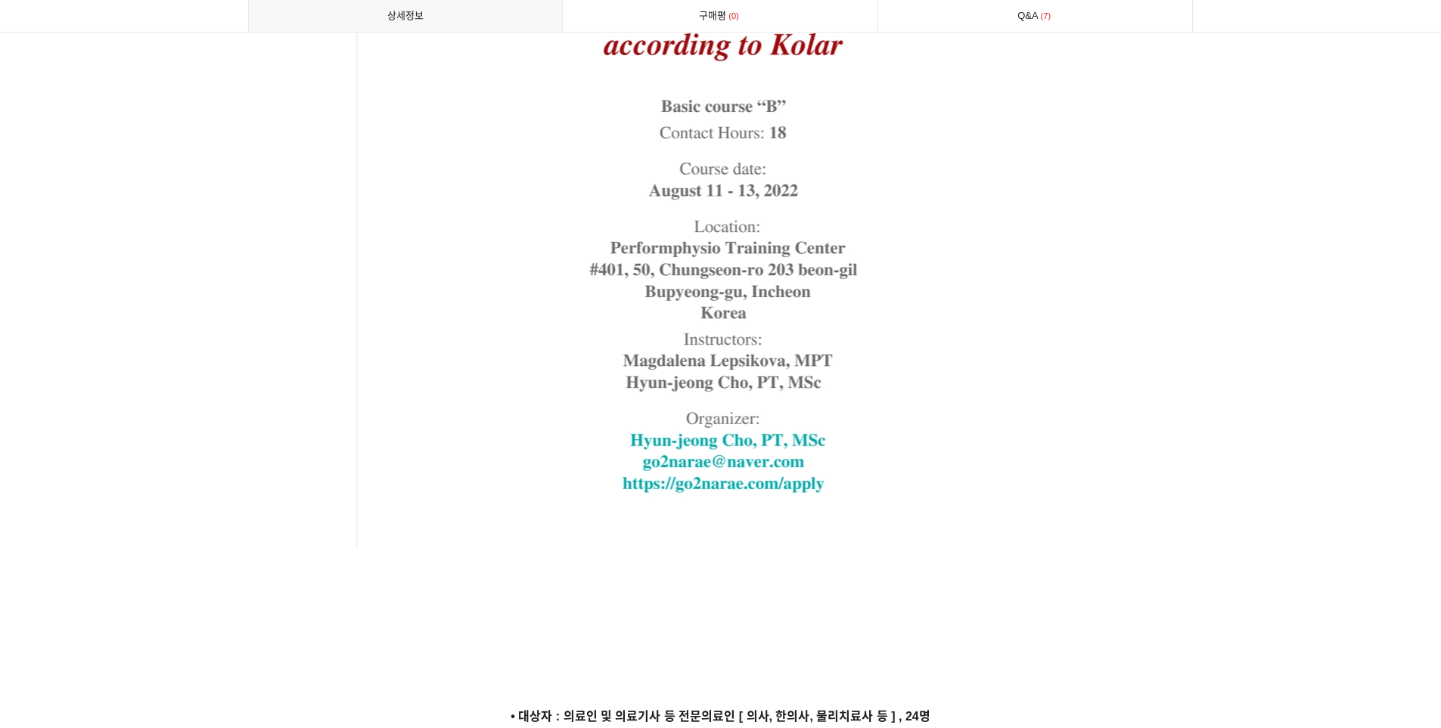
scroll to position [3025, 0]
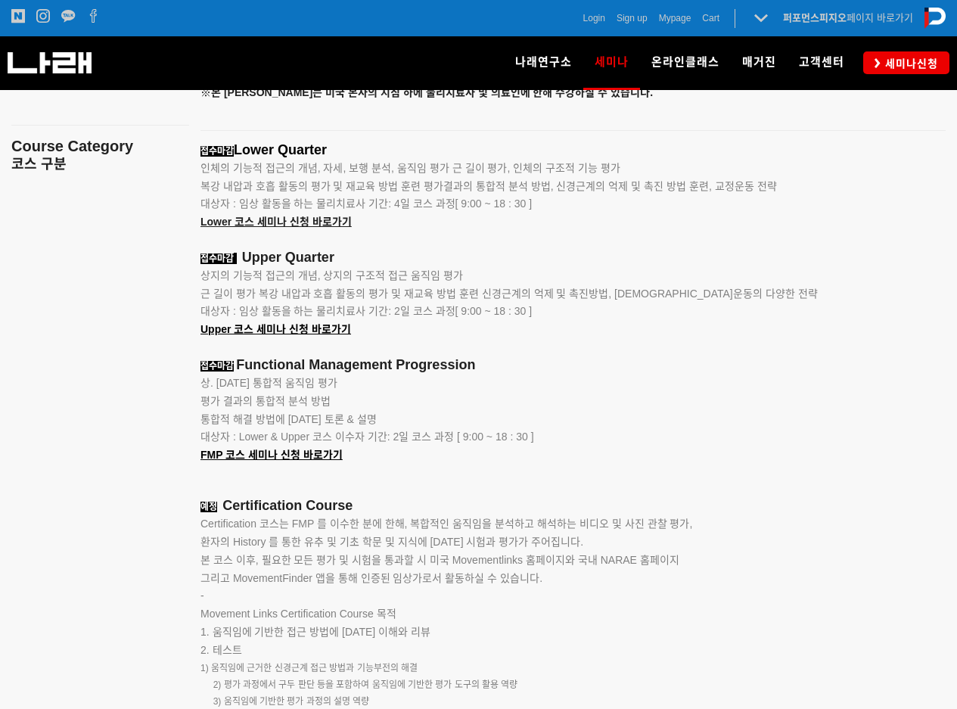
scroll to position [1921, 0]
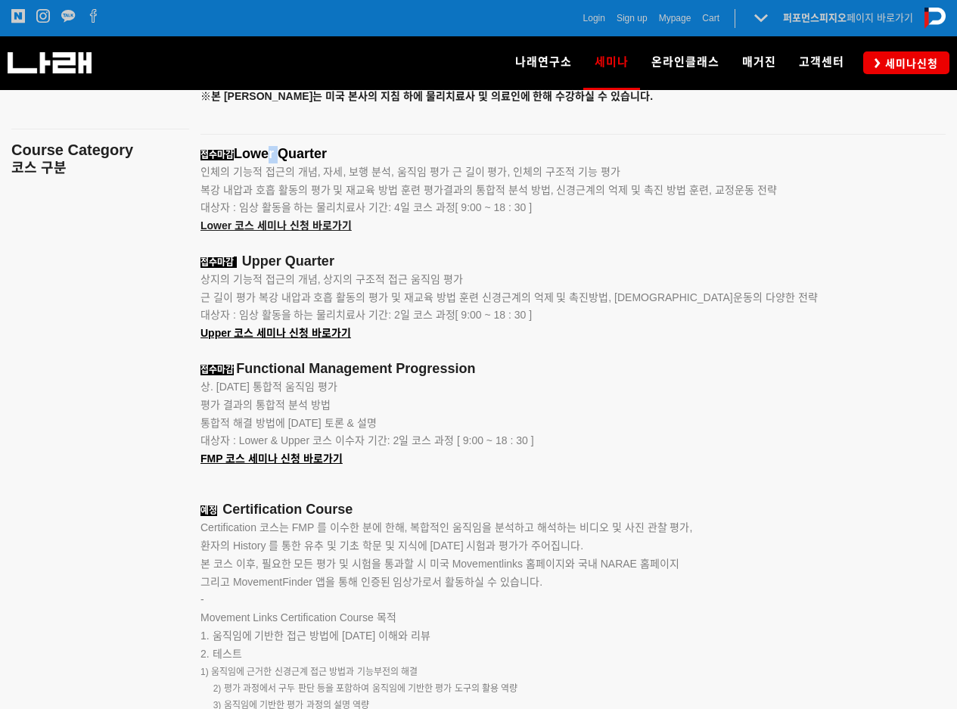
drag, startPoint x: 265, startPoint y: 154, endPoint x: 334, endPoint y: 154, distance: 68.8
click at [327, 154] on span "Lower Quarter" at bounding box center [280, 153] width 93 height 15
drag, startPoint x: 279, startPoint y: 265, endPoint x: 337, endPoint y: 265, distance: 57.5
click at [334, 265] on span "Upper Quarter" at bounding box center [288, 260] width 92 height 15
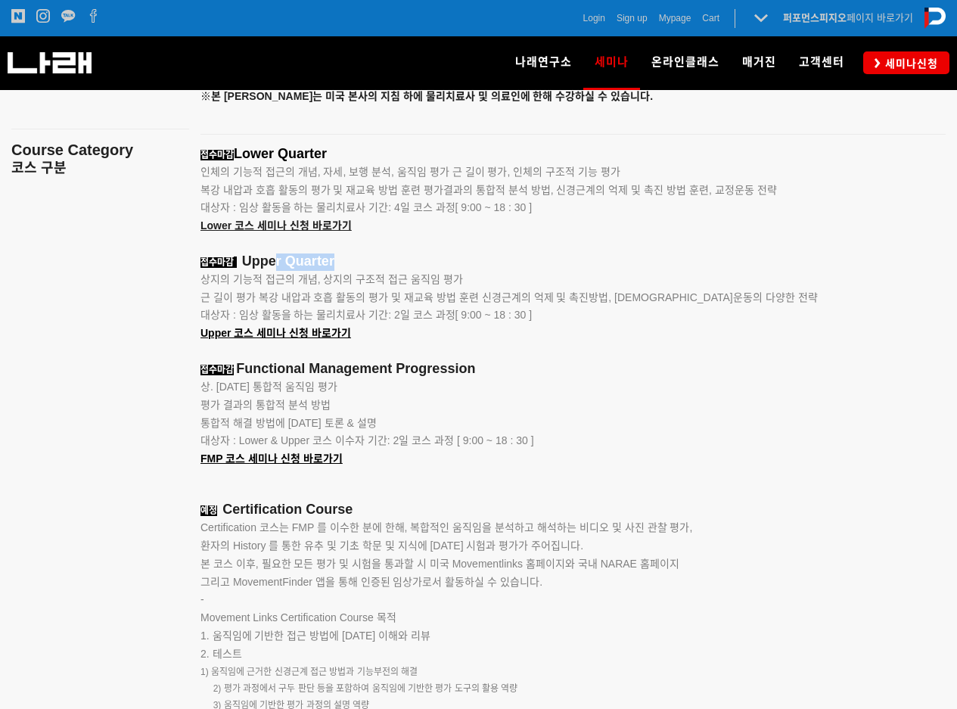
click at [334, 265] on span "Upper Quarter" at bounding box center [288, 260] width 92 height 15
drag, startPoint x: 334, startPoint y: 374, endPoint x: 448, endPoint y: 371, distance: 113.5
click at [445, 371] on span "Functional Management Progression" at bounding box center [355, 368] width 239 height 15
click at [448, 371] on span "Functional Management Progression" at bounding box center [355, 368] width 239 height 15
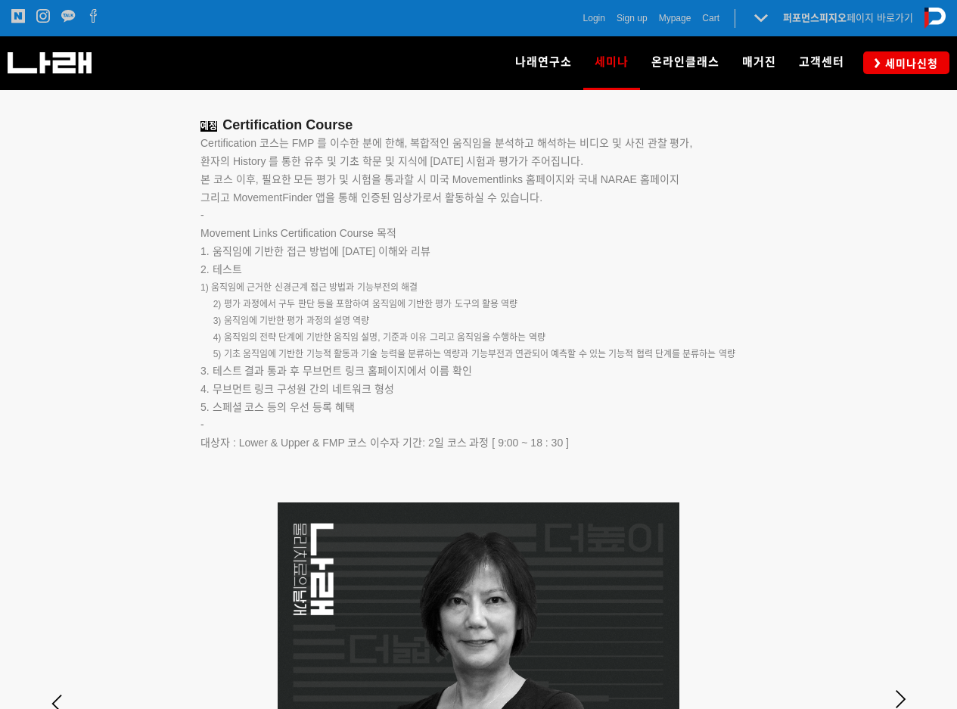
scroll to position [2167, 0]
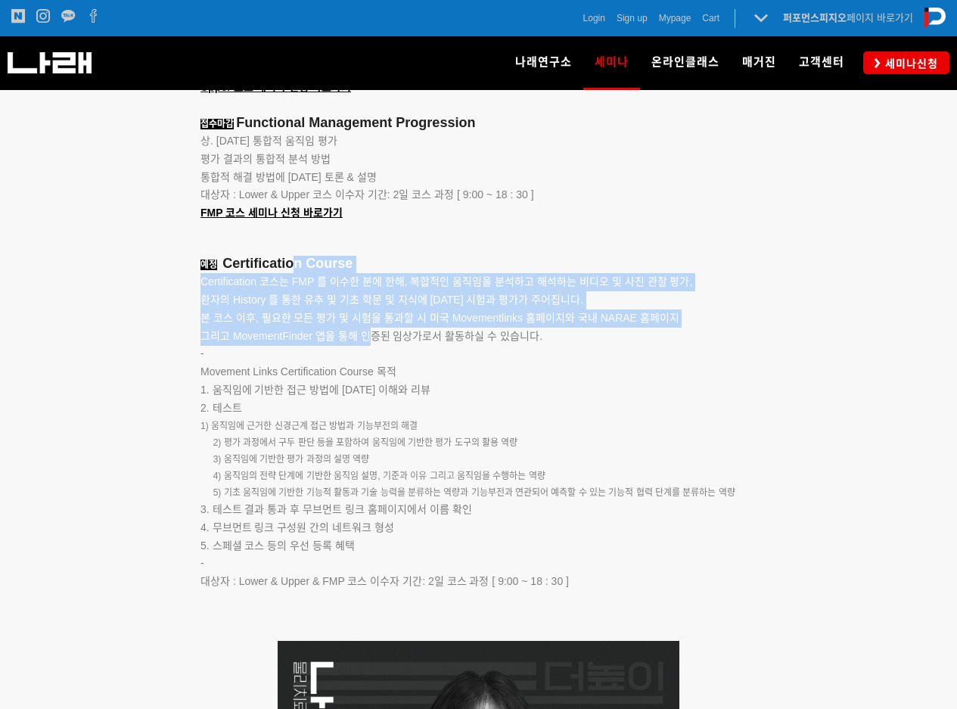
drag, startPoint x: 296, startPoint y: 264, endPoint x: 371, endPoint y: 352, distance: 115.8
click at [371, 352] on div "접수마감 Lower Quarter 인체의 기능적 접근의 개념, 자세, 보행 분석, 움직임 평가 근 길이 평가, 인체의 구조적 기능 평가 복강 …" at bounding box center [553, 270] width 707 height 741
click at [371, 352] on p "-" at bounding box center [553, 354] width 707 height 18
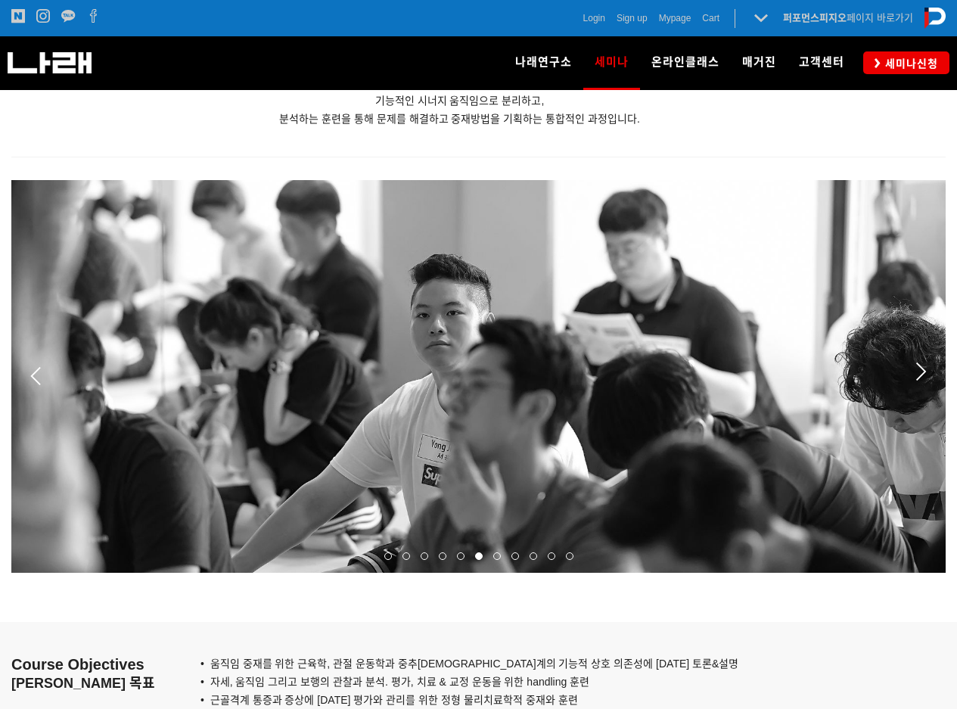
scroll to position [1259, 0]
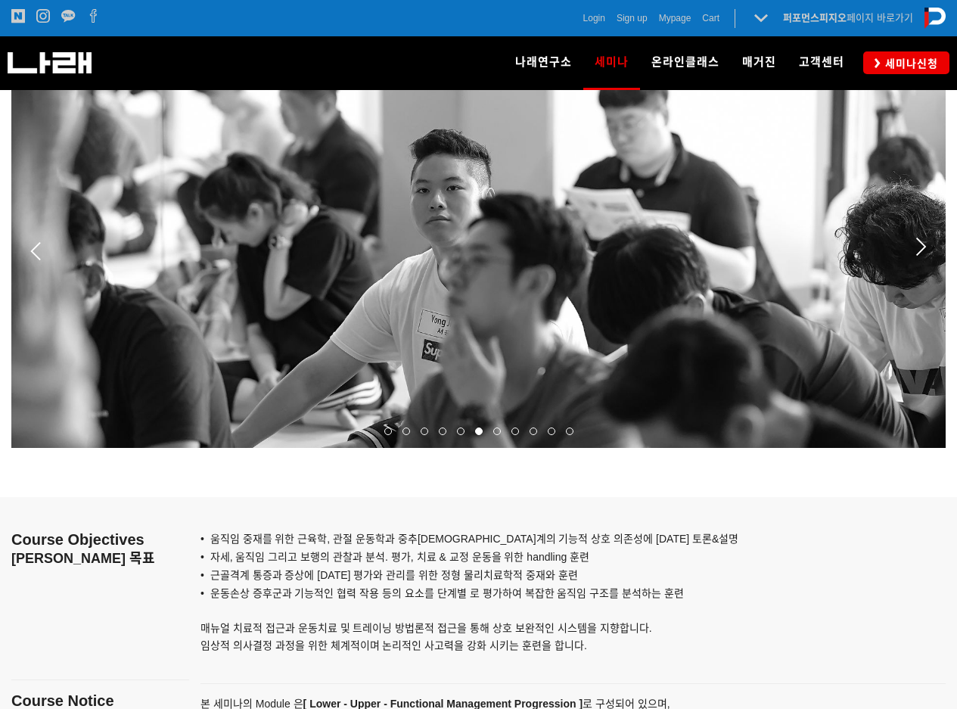
click at [389, 434] on span at bounding box center [388, 431] width 8 height 8
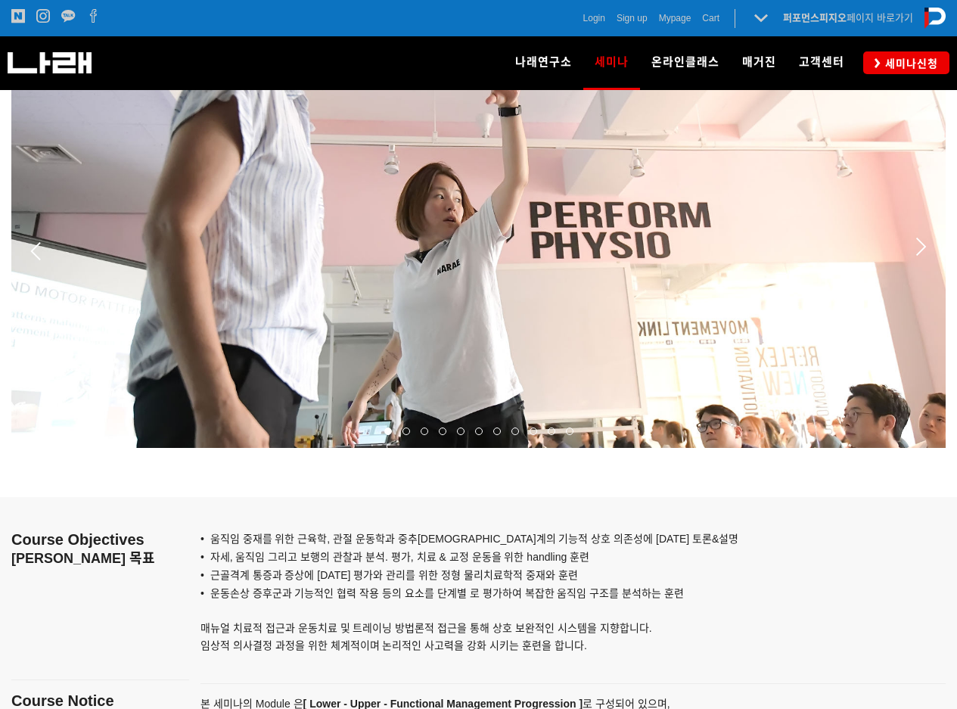
click at [407, 433] on span at bounding box center [406, 431] width 8 height 8
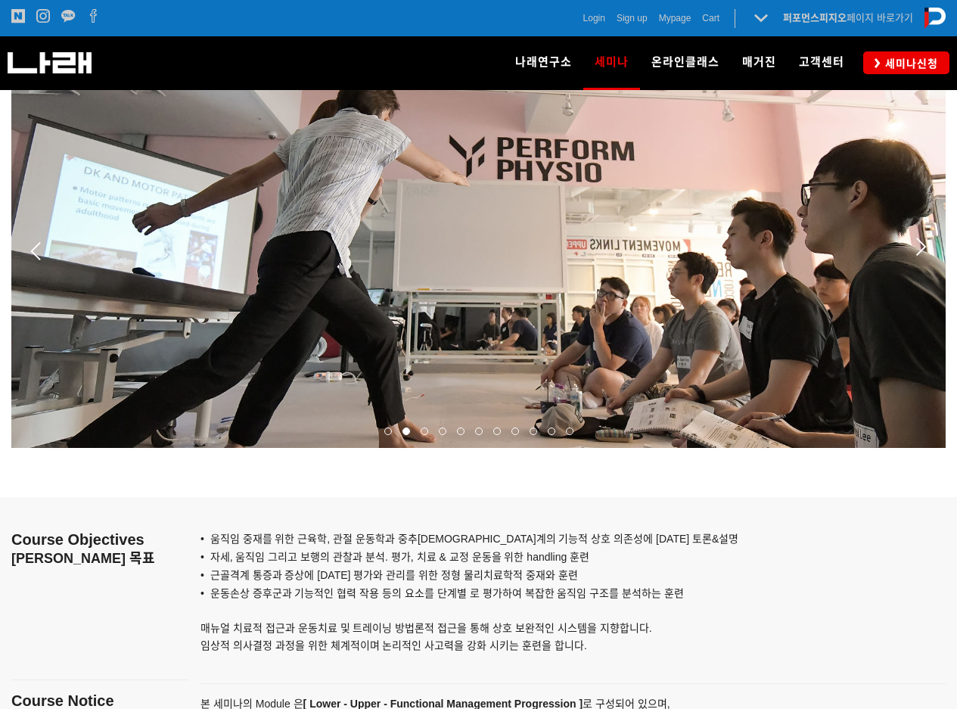
click at [425, 430] on span at bounding box center [424, 431] width 8 height 8
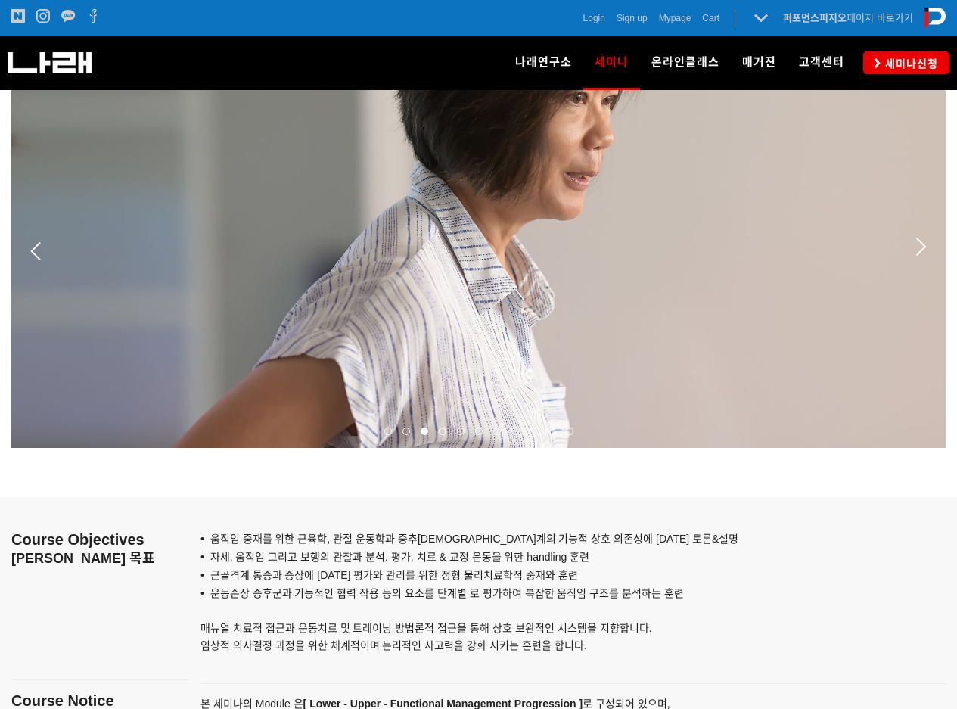
click at [440, 427] on div at bounding box center [442, 430] width 18 height 15
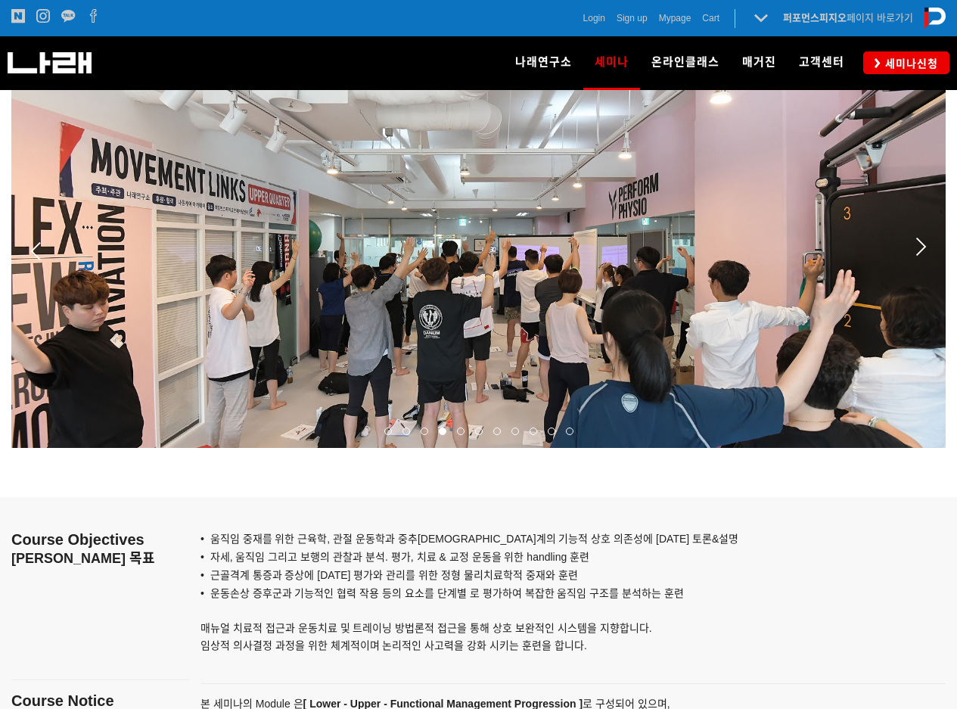
click at [456, 427] on div at bounding box center [460, 430] width 18 height 15
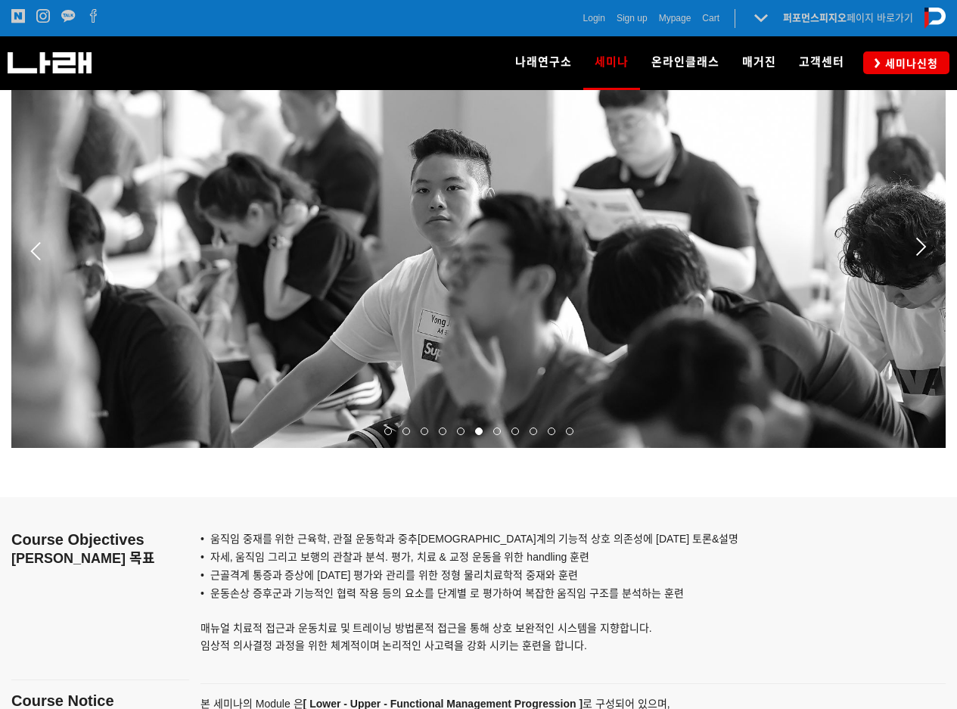
click at [496, 429] on span at bounding box center [497, 431] width 8 height 8
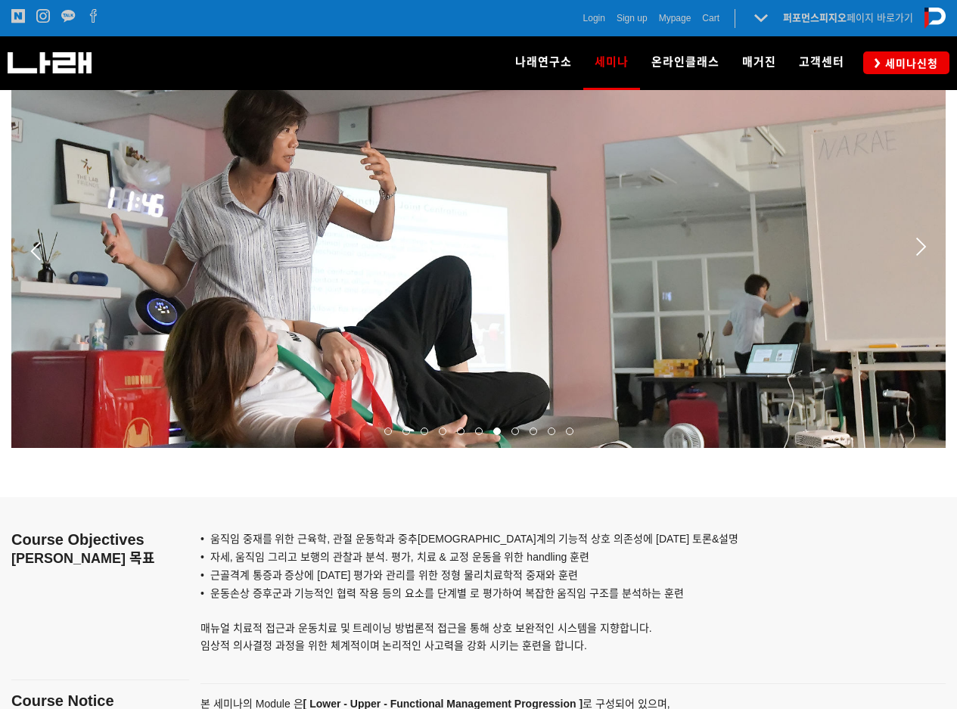
click at [519, 430] on div at bounding box center [515, 430] width 18 height 15
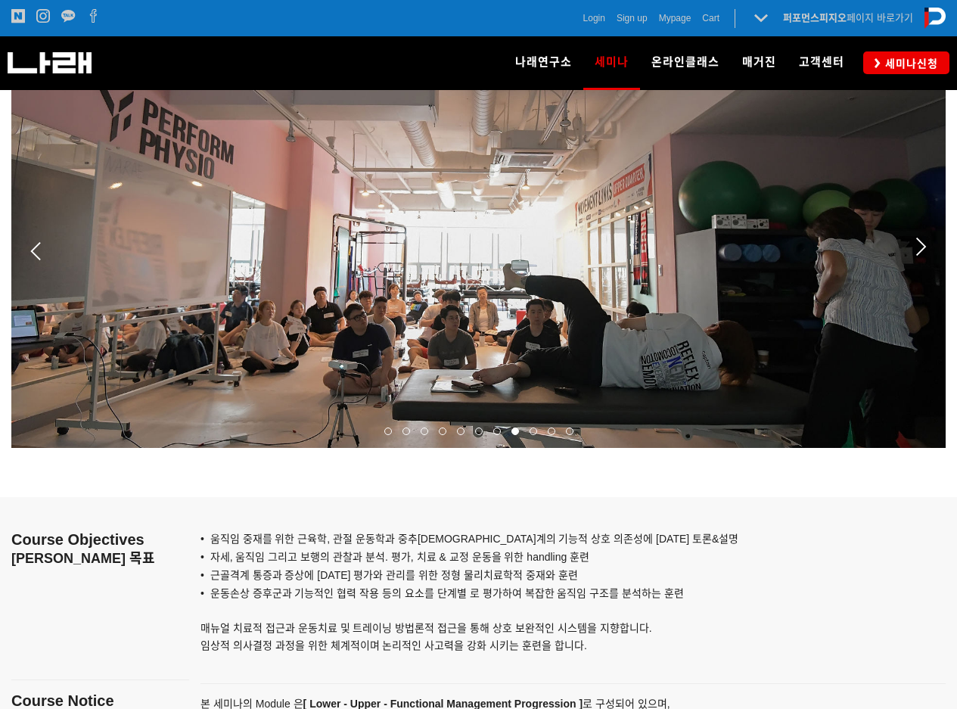
click at [522, 430] on span at bounding box center [533, 431] width 8 height 8
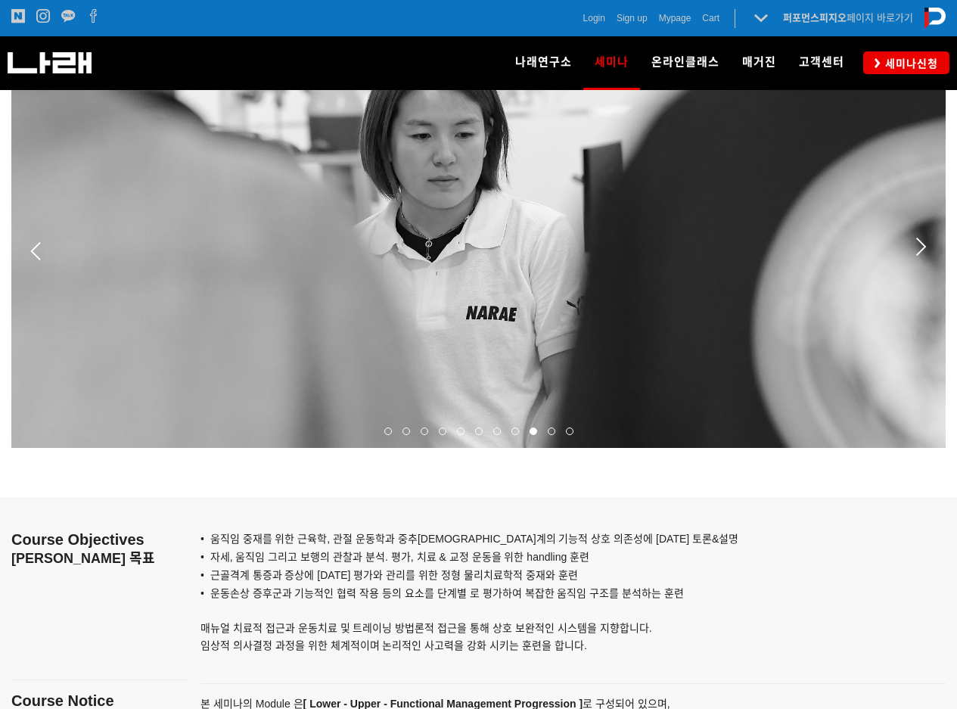
click at [522, 429] on span at bounding box center [552, 431] width 8 height 8
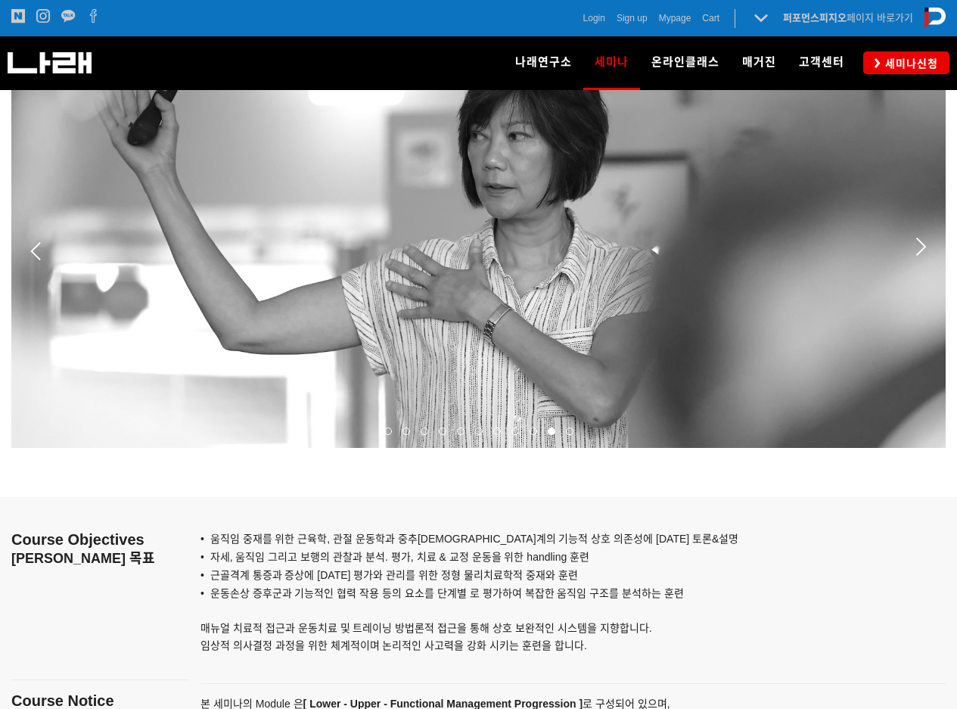
click at [522, 431] on div at bounding box center [569, 430] width 18 height 15
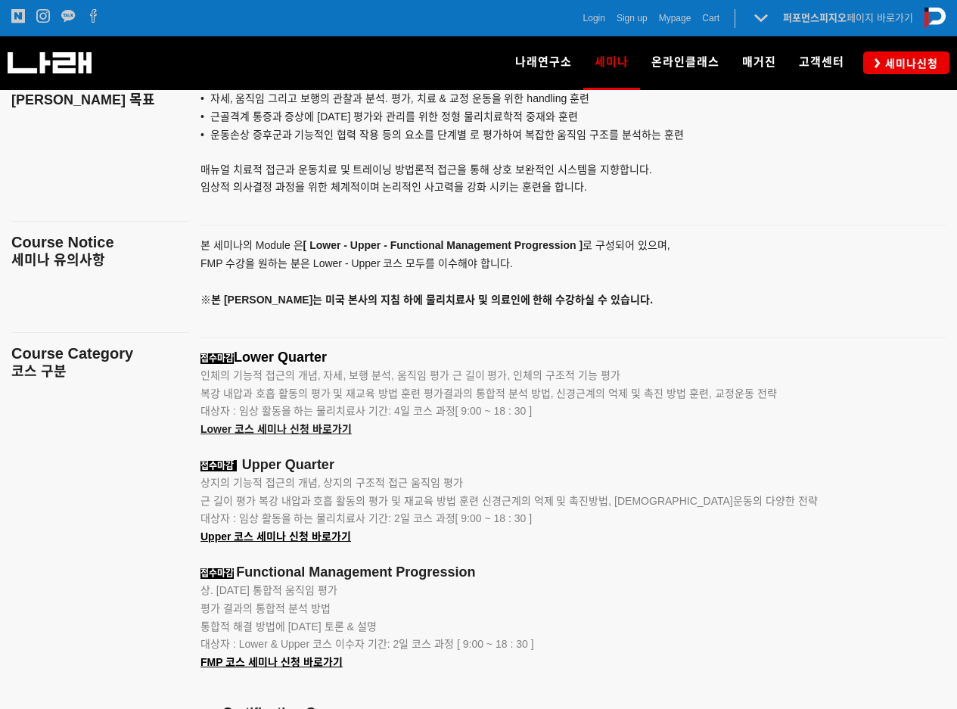
scroll to position [1710, 0]
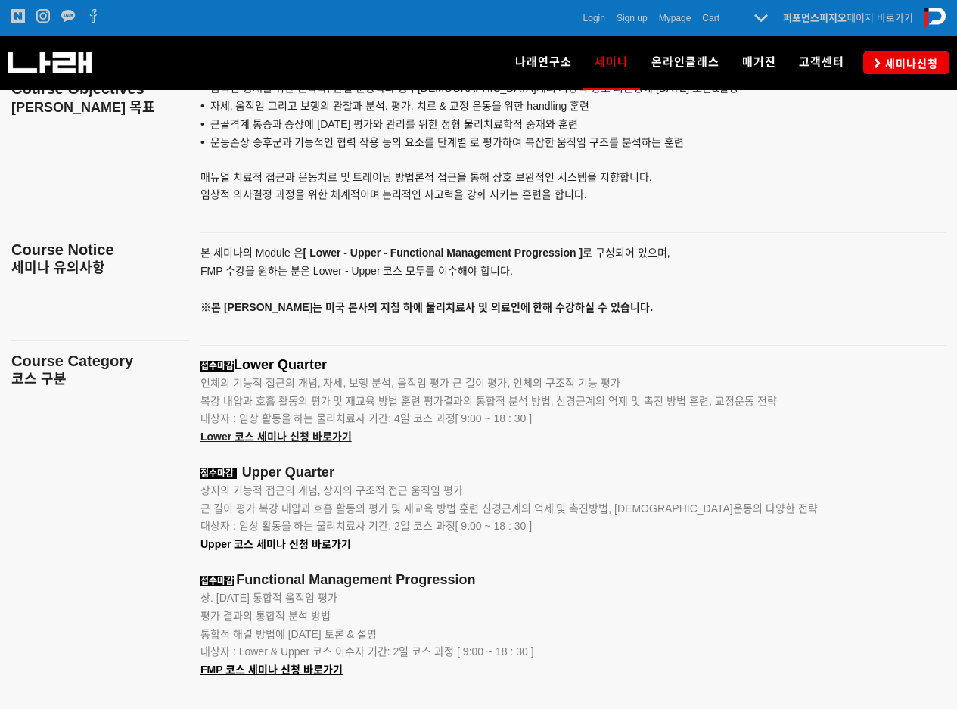
click at [514, 502] on p "상. 하지 통합적 움직임 평가" at bounding box center [553, 598] width 707 height 18
drag, startPoint x: 281, startPoint y: 369, endPoint x: 219, endPoint y: 368, distance: 62.0
click at [281, 369] on span "Lower Quarter" at bounding box center [280, 364] width 93 height 15
click at [259, 436] on span "Lower 코스 세미나 신청 바로가기" at bounding box center [275, 436] width 151 height 12
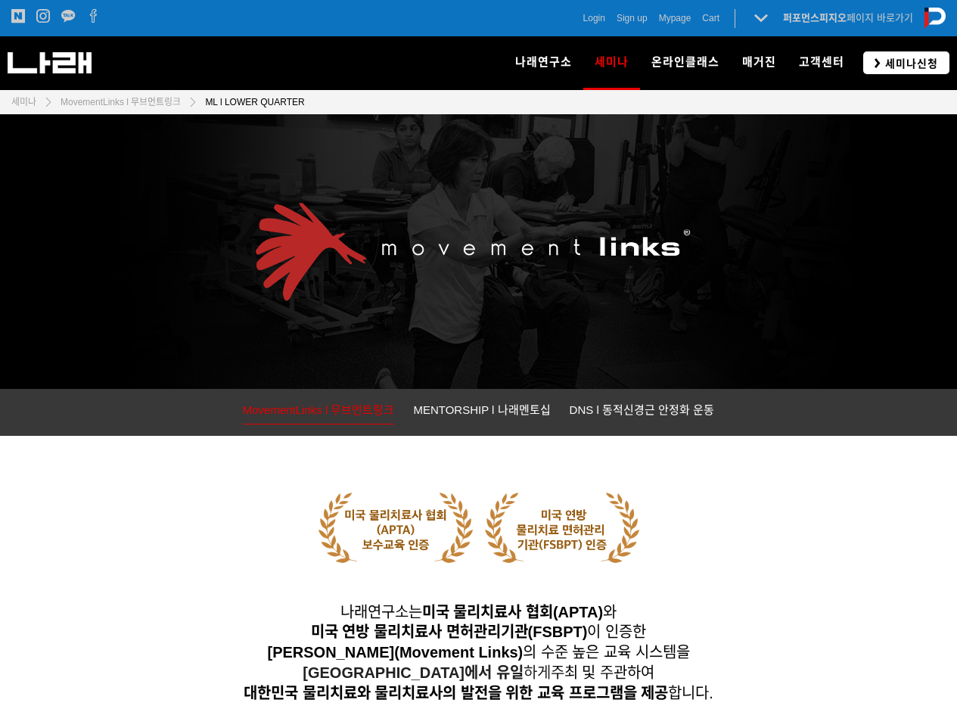
click at [913, 58] on span "세미나신청" at bounding box center [908, 63] width 57 height 15
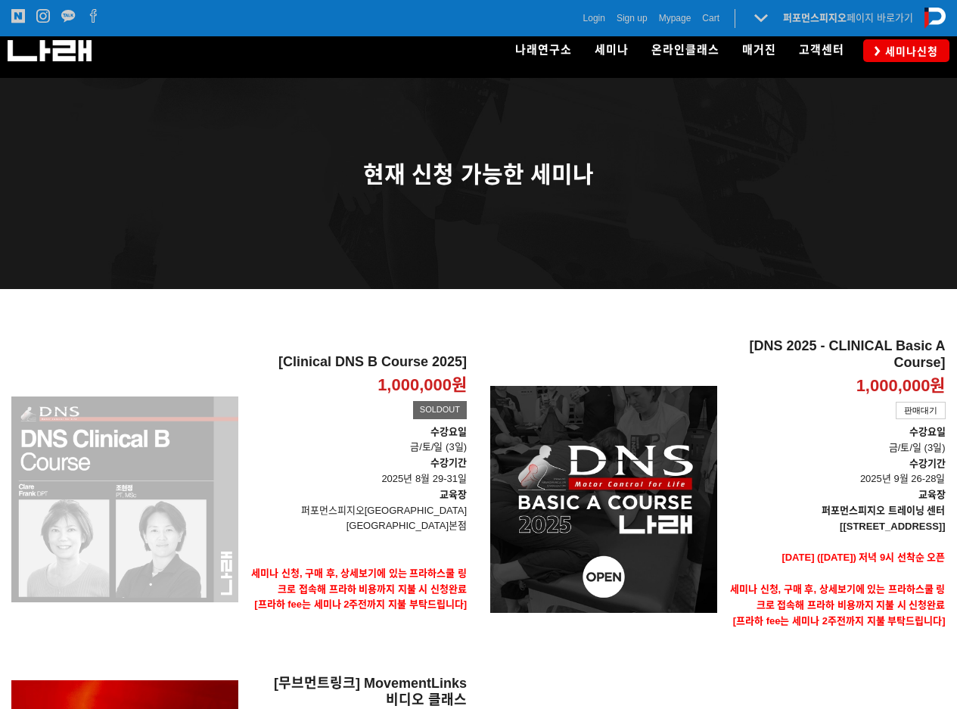
scroll to position [151, 0]
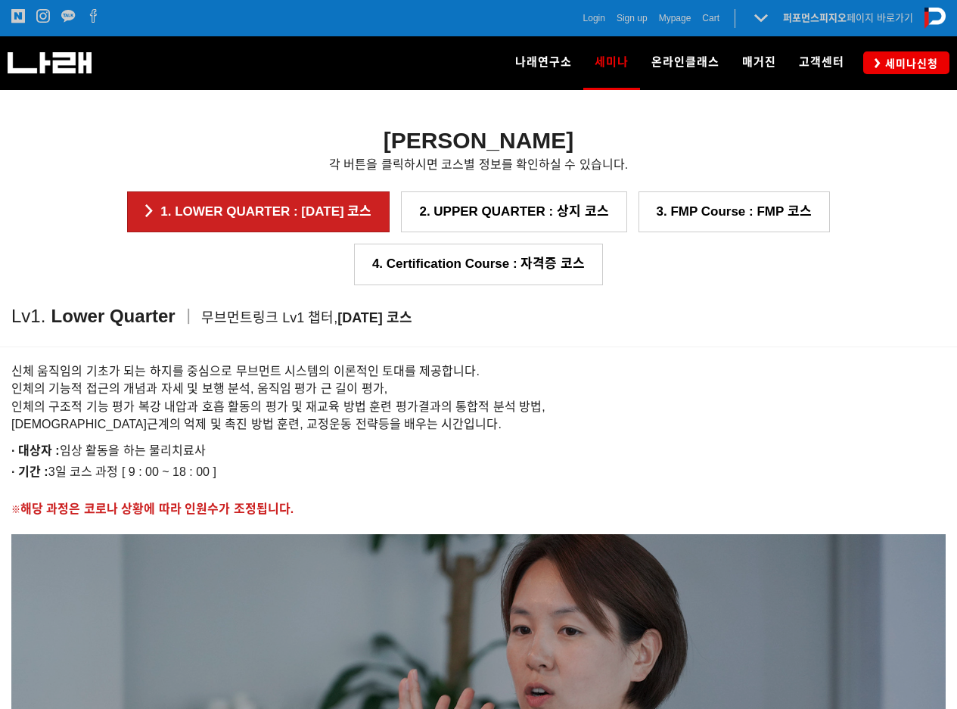
scroll to position [1512, 0]
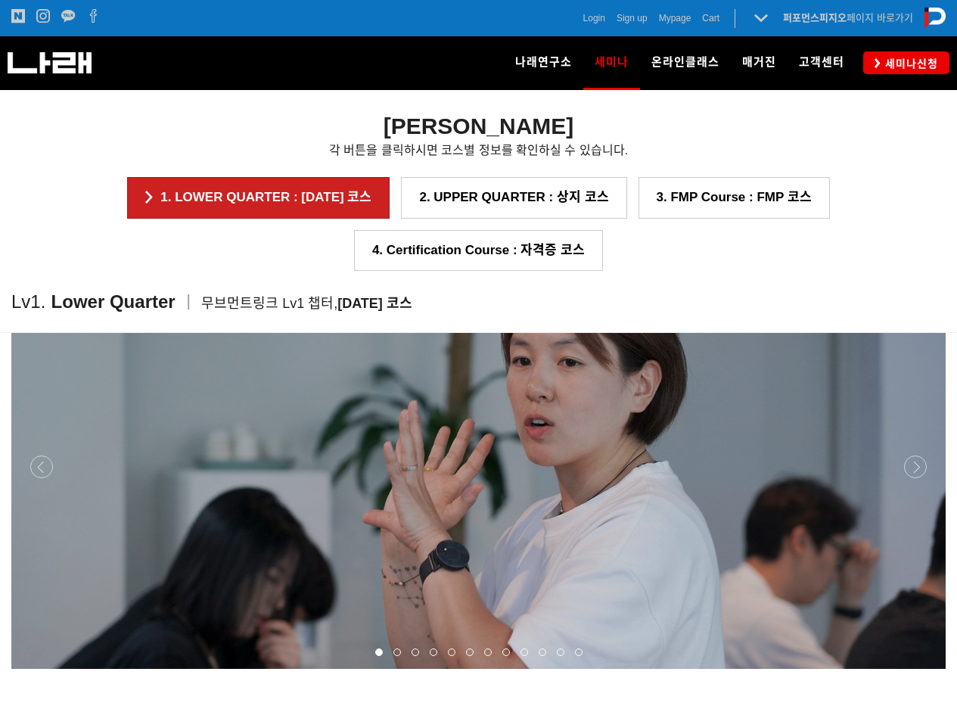
click at [333, 197] on link "1. LOWER QUARTER : [DATE] 코스" at bounding box center [258, 197] width 262 height 41
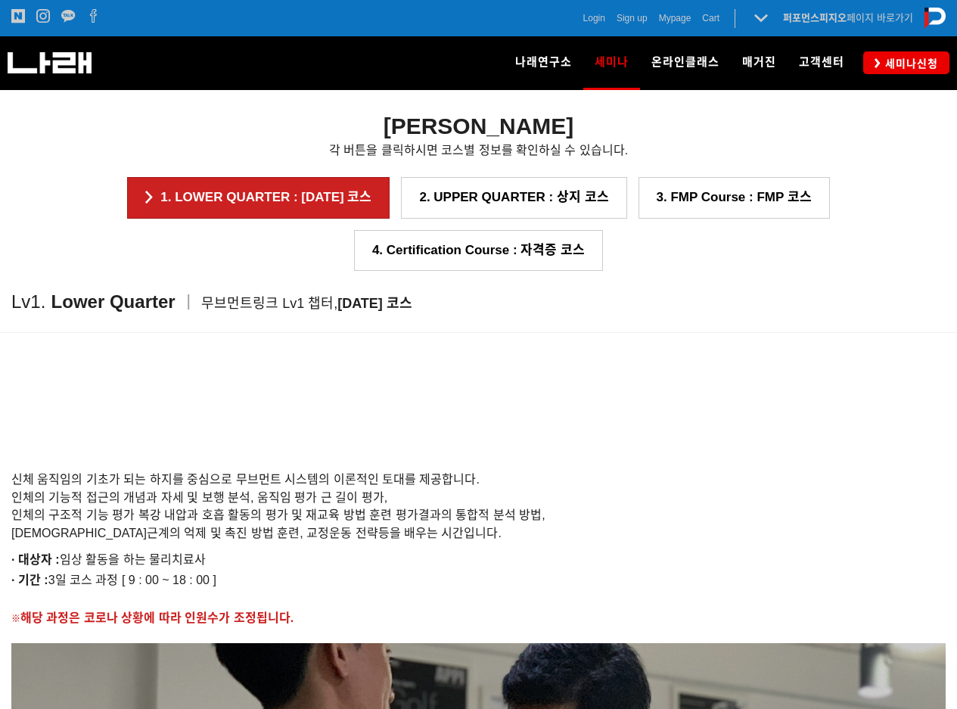
scroll to position [1270, 0]
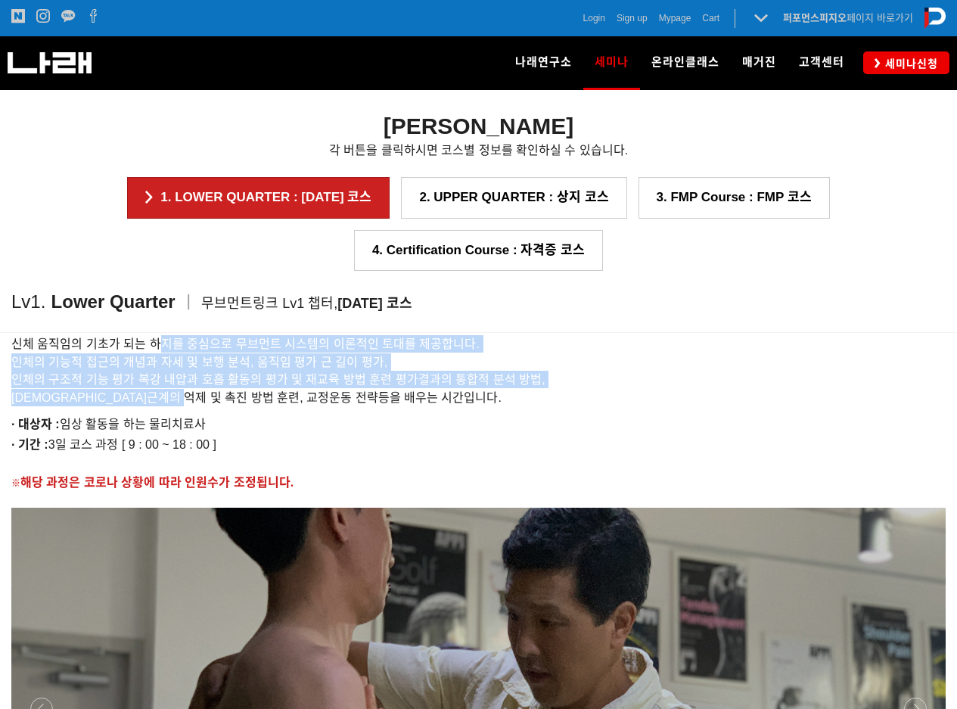
drag, startPoint x: 159, startPoint y: 350, endPoint x: 210, endPoint y: 406, distance: 76.0
click at [210, 406] on h6 "신체 움직임의 기초가 되는 하지를 중심으로 무브먼트 시스템의 이론적인 토대를 제공합니다. 인체의 기능적 접근의 개념과 자세 및 보행 분석, 움…" at bounding box center [478, 370] width 934 height 71
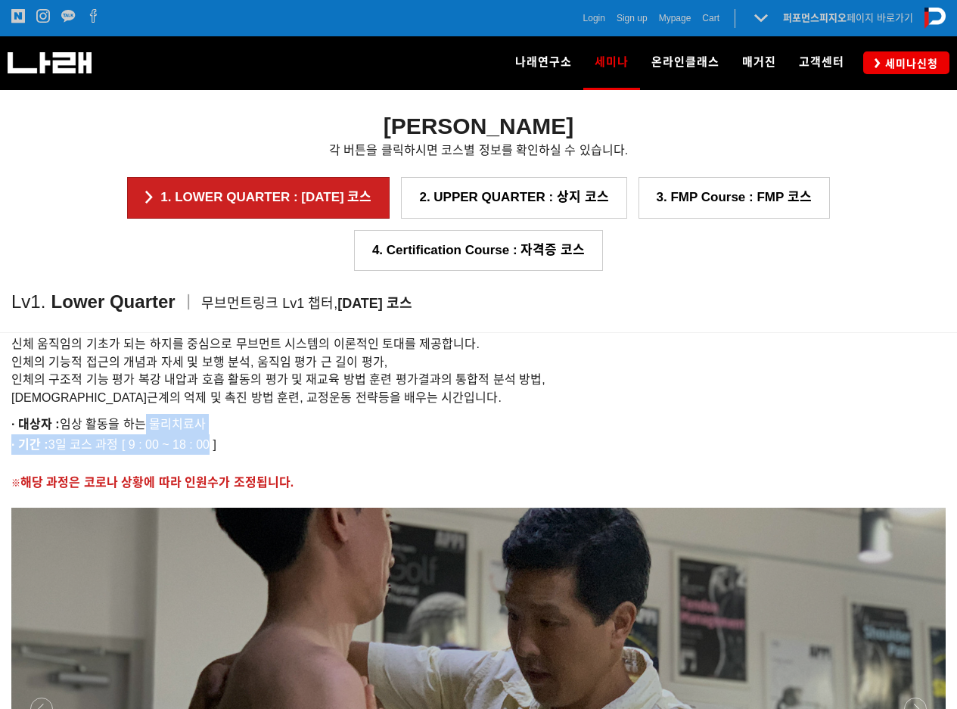
drag, startPoint x: 213, startPoint y: 435, endPoint x: 144, endPoint y: 411, distance: 72.7
click at [144, 411] on div "신체 움직임의 기초가 되는 하지를 중심으로 무브먼트 시스템의 이론적인 토대를 제공합니다. 인체의 기능적 접근의 개념과 자세 및 보행 분석, 움…" at bounding box center [478, 409] width 934 height 164
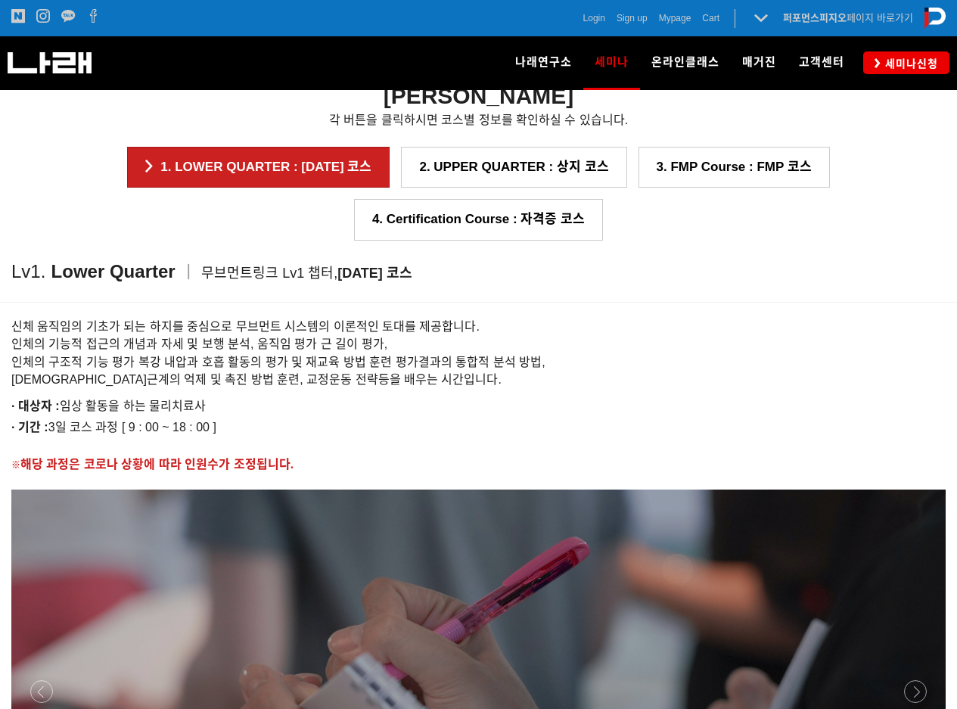
scroll to position [1190, 0]
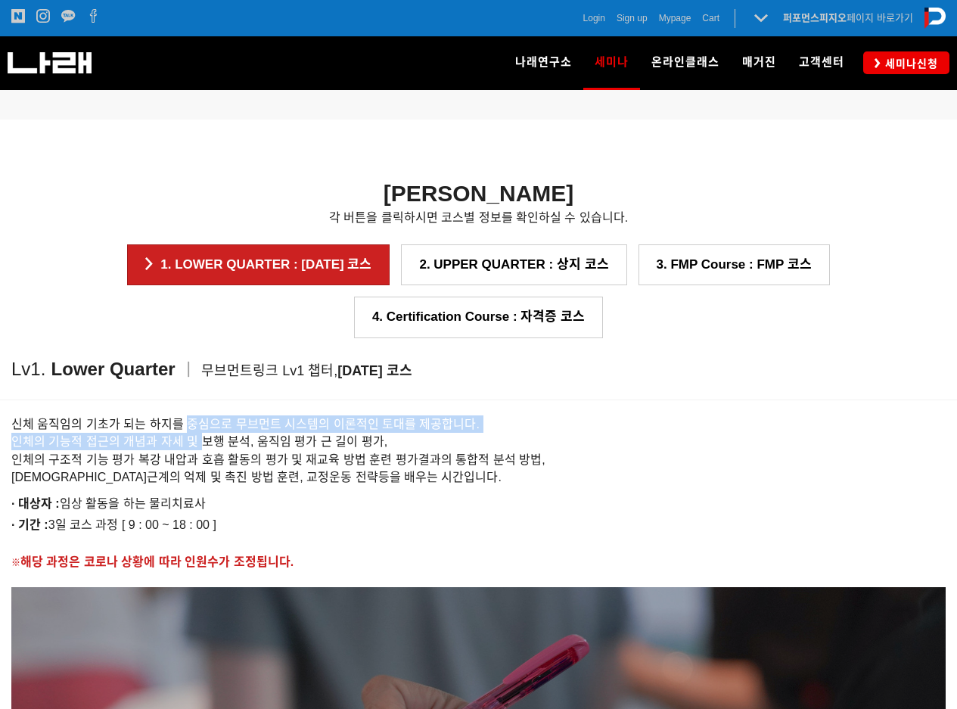
drag, startPoint x: 184, startPoint y: 425, endPoint x: 200, endPoint y: 450, distance: 30.0
click at [200, 450] on h6 "신체 움직임의 기초가 되는 하지를 중심으로 무브먼트 시스템의 이론적인 토대를 제공합니다. 인체의 기능적 접근의 개념과 자세 및 보행 분석, 움…" at bounding box center [478, 450] width 934 height 71
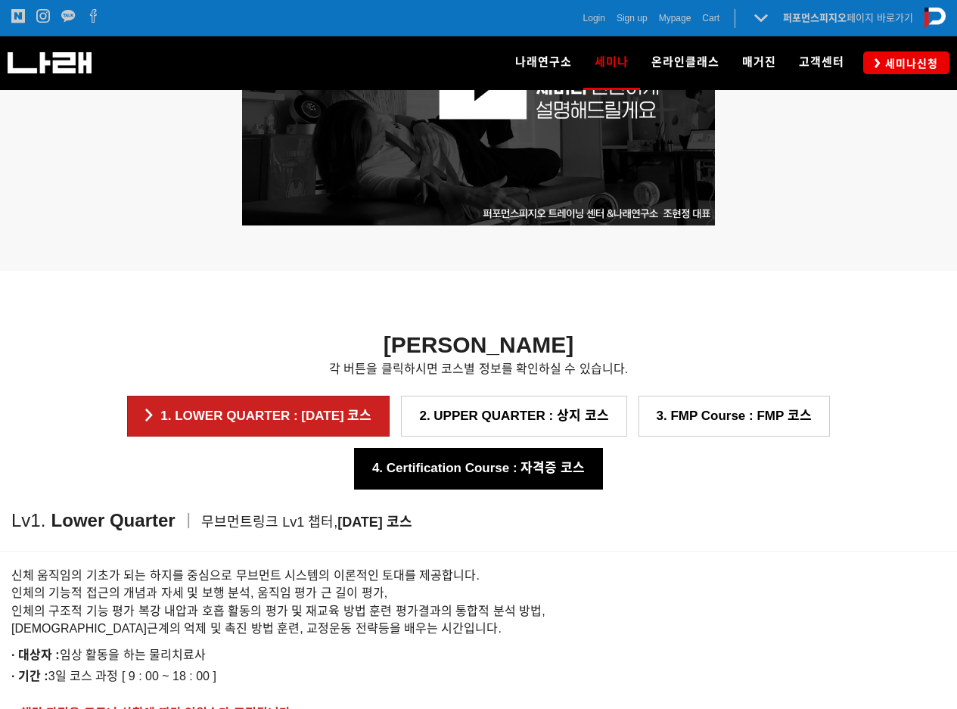
click at [527, 454] on link "4. Certification Course : 자격증 코스" at bounding box center [478, 468] width 249 height 41
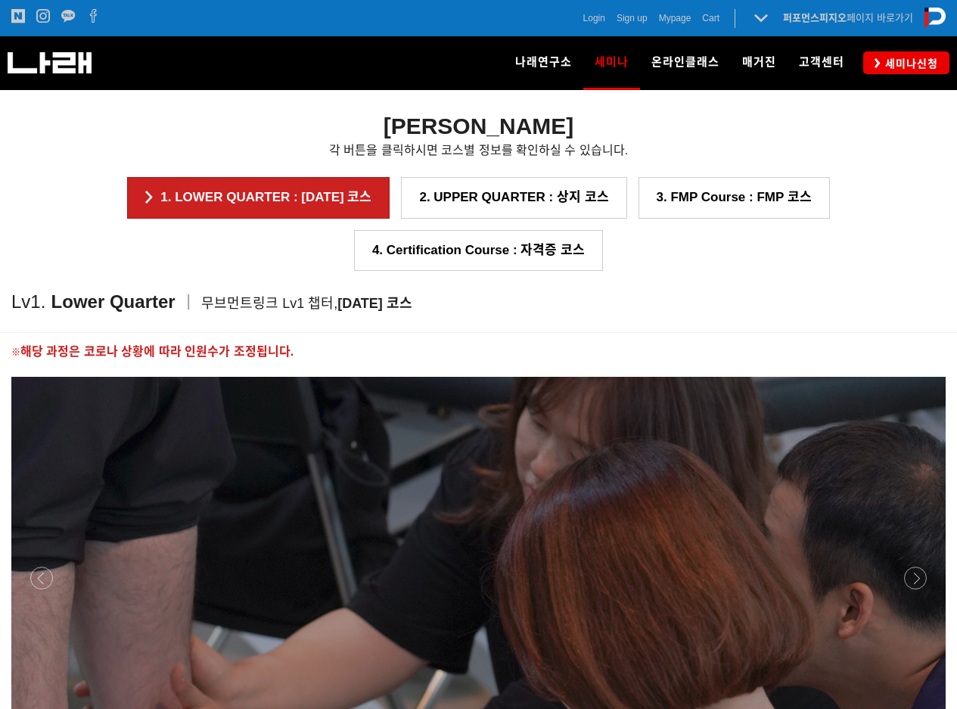
scroll to position [1416, 0]
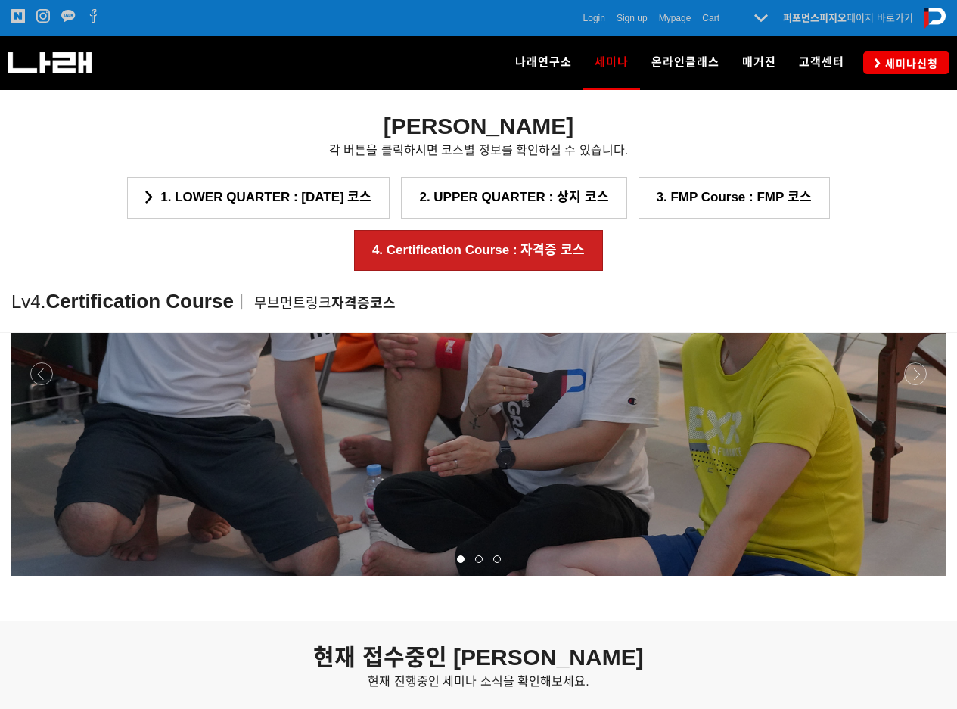
scroll to position [2121, 0]
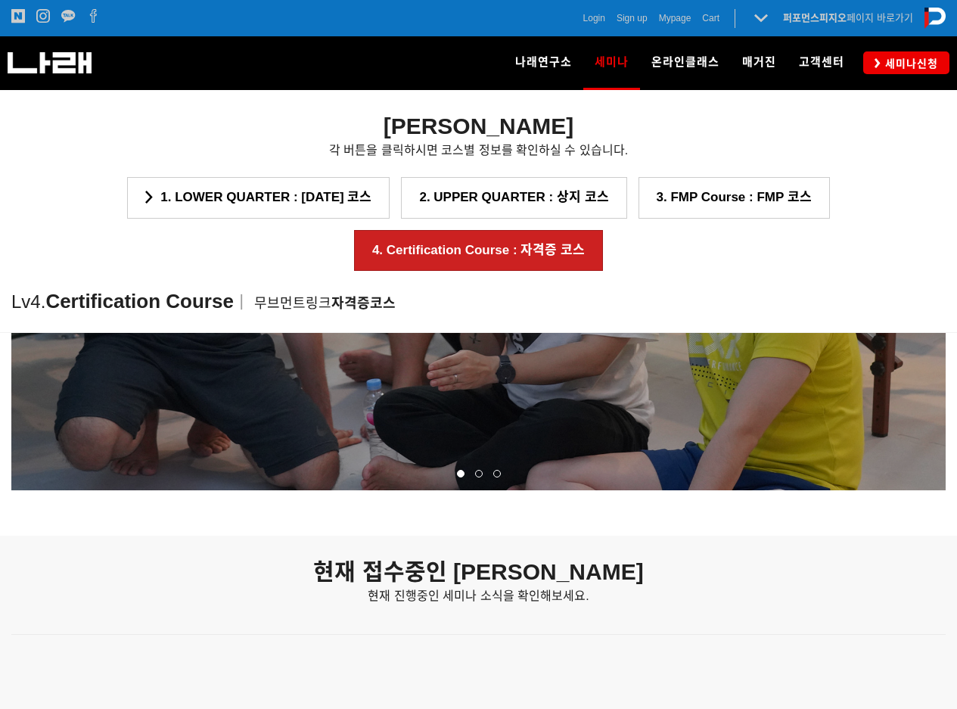
click at [479, 467] on div at bounding box center [479, 473] width 18 height 15
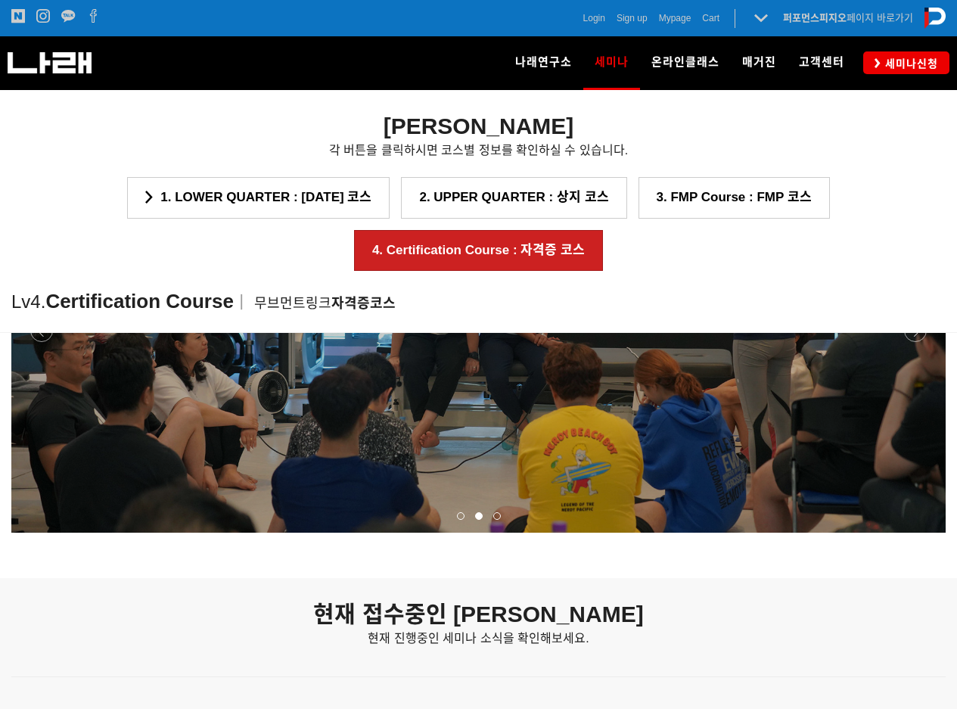
scroll to position [2197, 0]
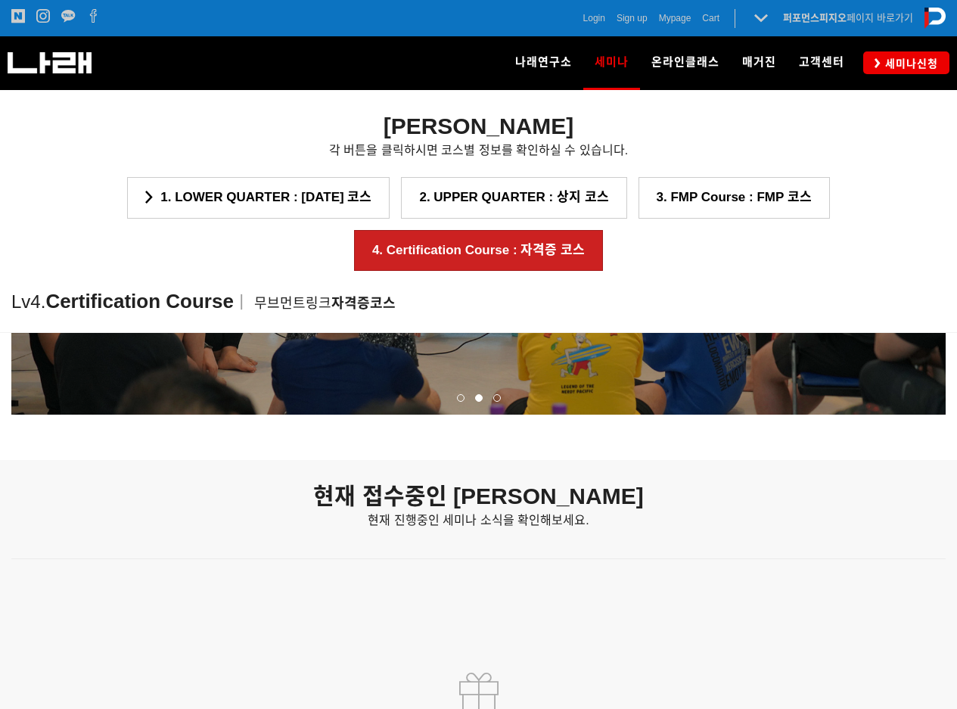
click at [498, 399] on span at bounding box center [497, 398] width 8 height 8
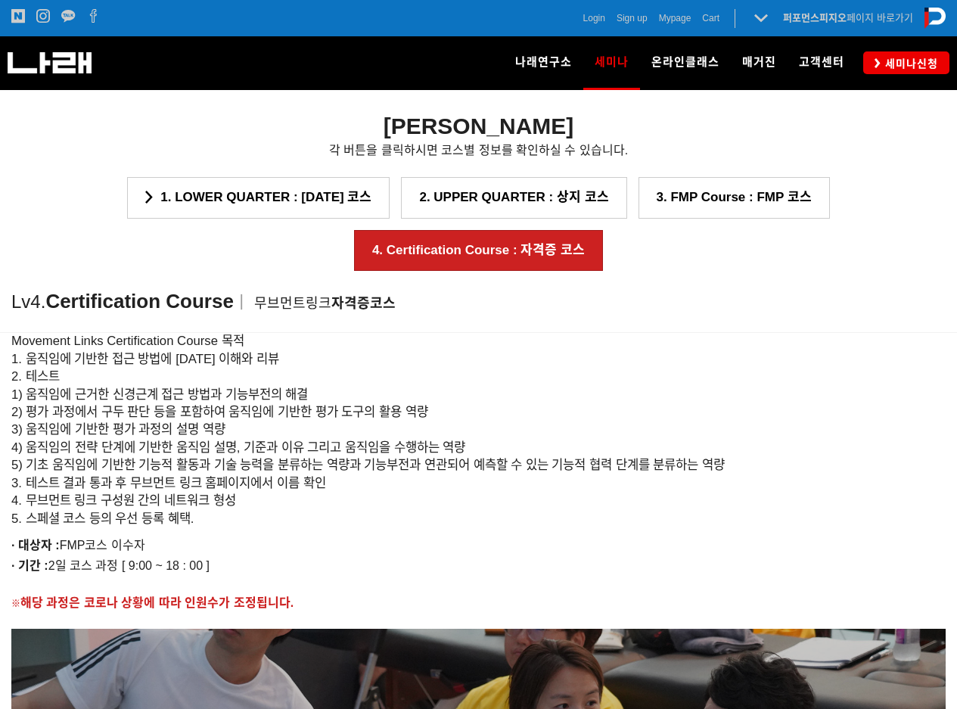
scroll to position [1422, 0]
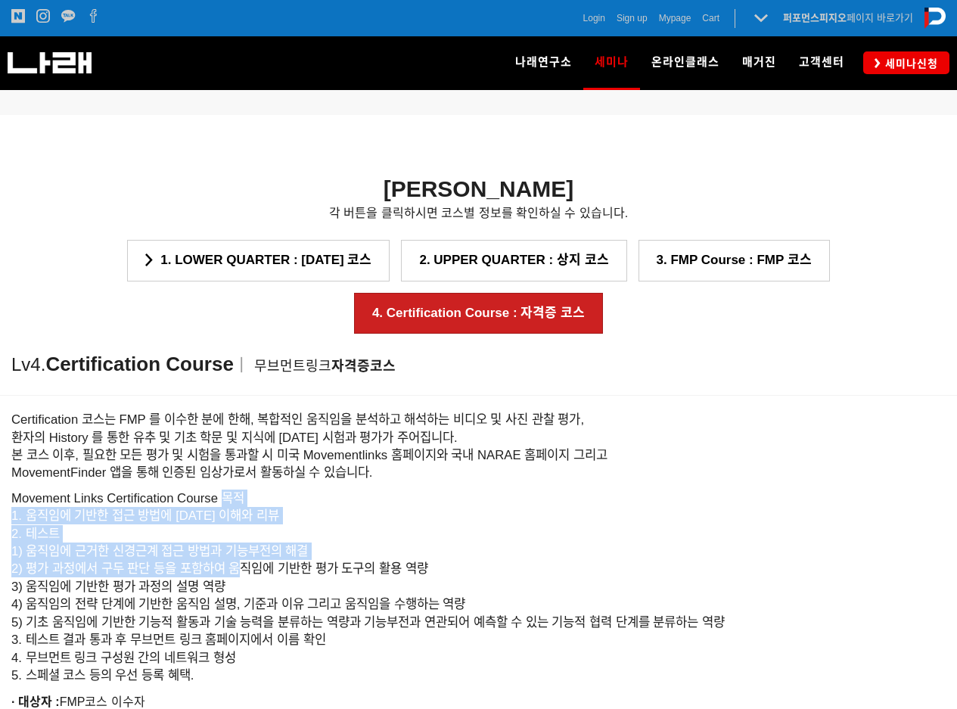
drag, startPoint x: 225, startPoint y: 498, endPoint x: 282, endPoint y: 680, distance: 191.1
click at [281, 678] on h6 "Movement Links Certification Course 목적 1. 움직임에 기반한 접근 방법에 [DATE] 이해와 리뷰 2. 테스트 …" at bounding box center [478, 586] width 934 height 194
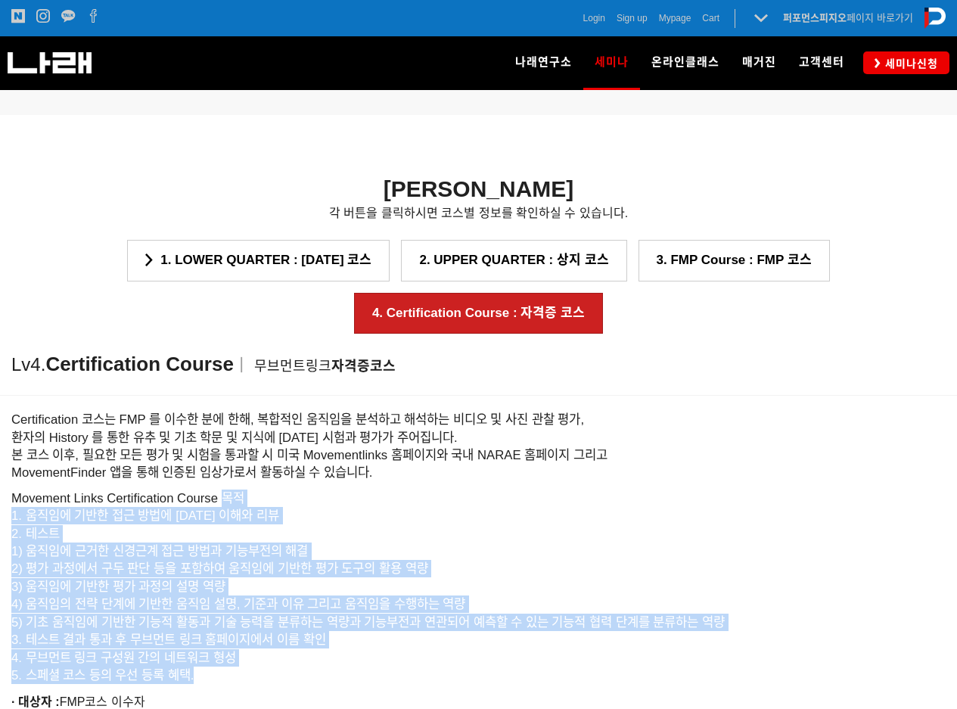
click at [282, 680] on h6 "Movement Links Certification Course 목적 1. 움직임에 기반한 접근 방법에 [DATE] 이해와 리뷰 2. 테스트 …" at bounding box center [478, 586] width 934 height 194
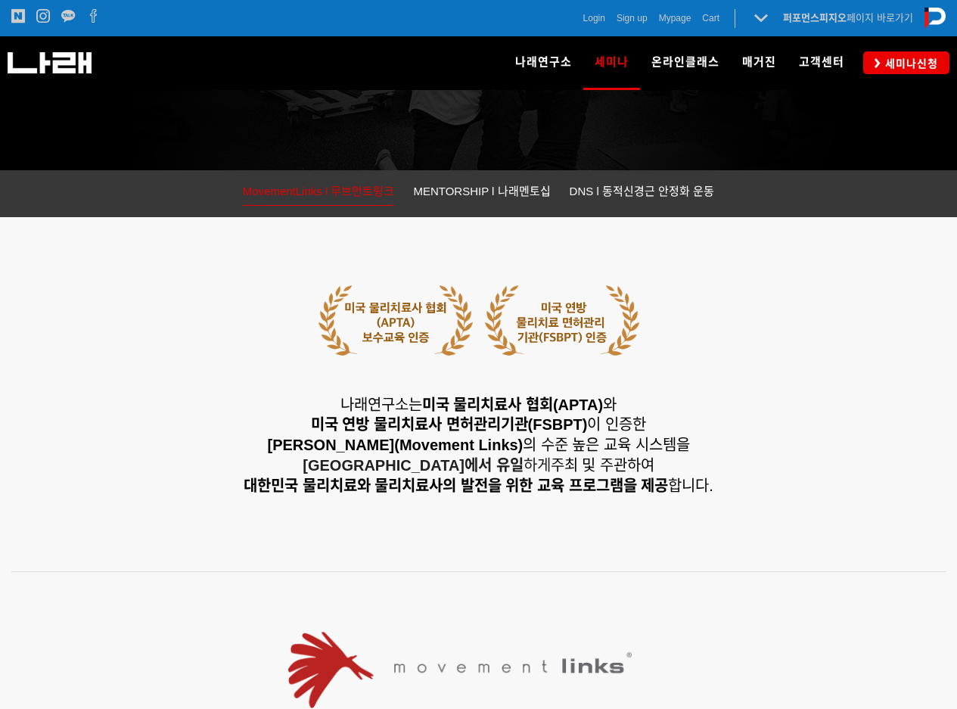
scroll to position [136, 0]
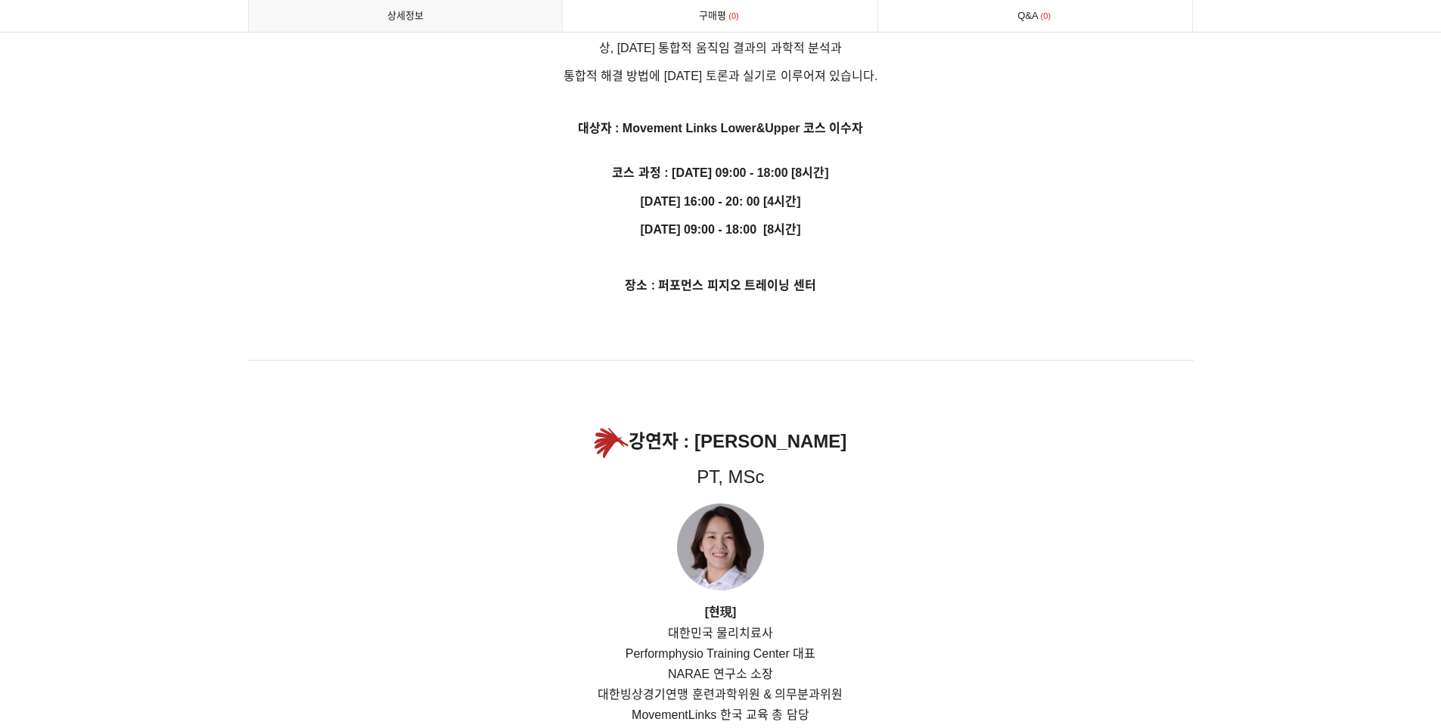
scroll to position [1866, 0]
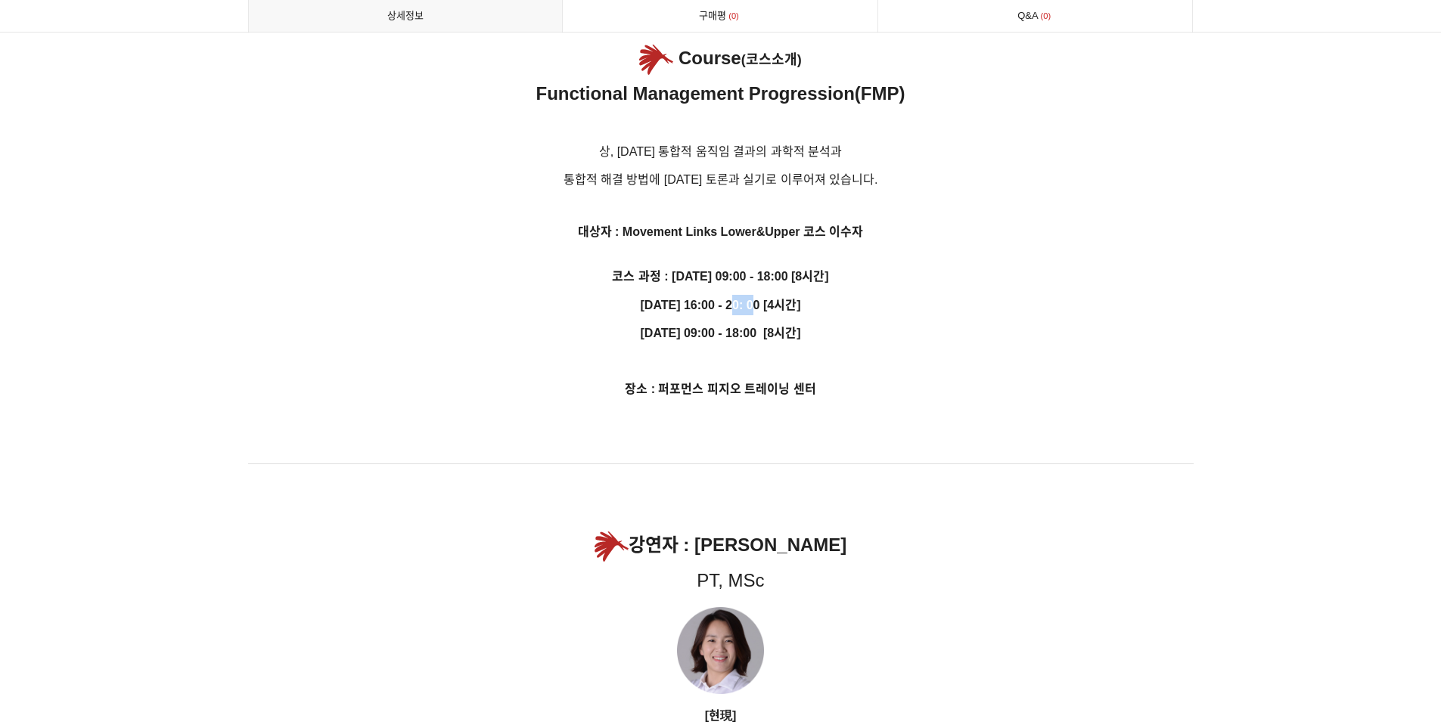
drag, startPoint x: 692, startPoint y: 309, endPoint x: 736, endPoint y: 323, distance: 45.9
click at [734, 322] on div "무브먼트링크 세미나 시리즈는 근골격계의 통증과 증상들을 평가하고 관리하기 위해 움직임에 [DATE] 보다 깊은 이해와 신경근계의 접근 방법을 …" at bounding box center [720, 344] width 945 height 2784
click at [736, 323] on div "무브먼트링크 세미나 시리즈는 근골격계의 통증과 증상들을 평가하고 관리하기 위해 움직임에 [DATE] 보다 깊은 이해와 신경근계의 접근 방법을 …" at bounding box center [720, 344] width 945 height 2784
drag, startPoint x: 691, startPoint y: 224, endPoint x: 799, endPoint y: 224, distance: 107.4
click at [798, 224] on p "대상자 : Movement Links Lower&Upper 코스 이수자" at bounding box center [720, 240] width 945 height 37
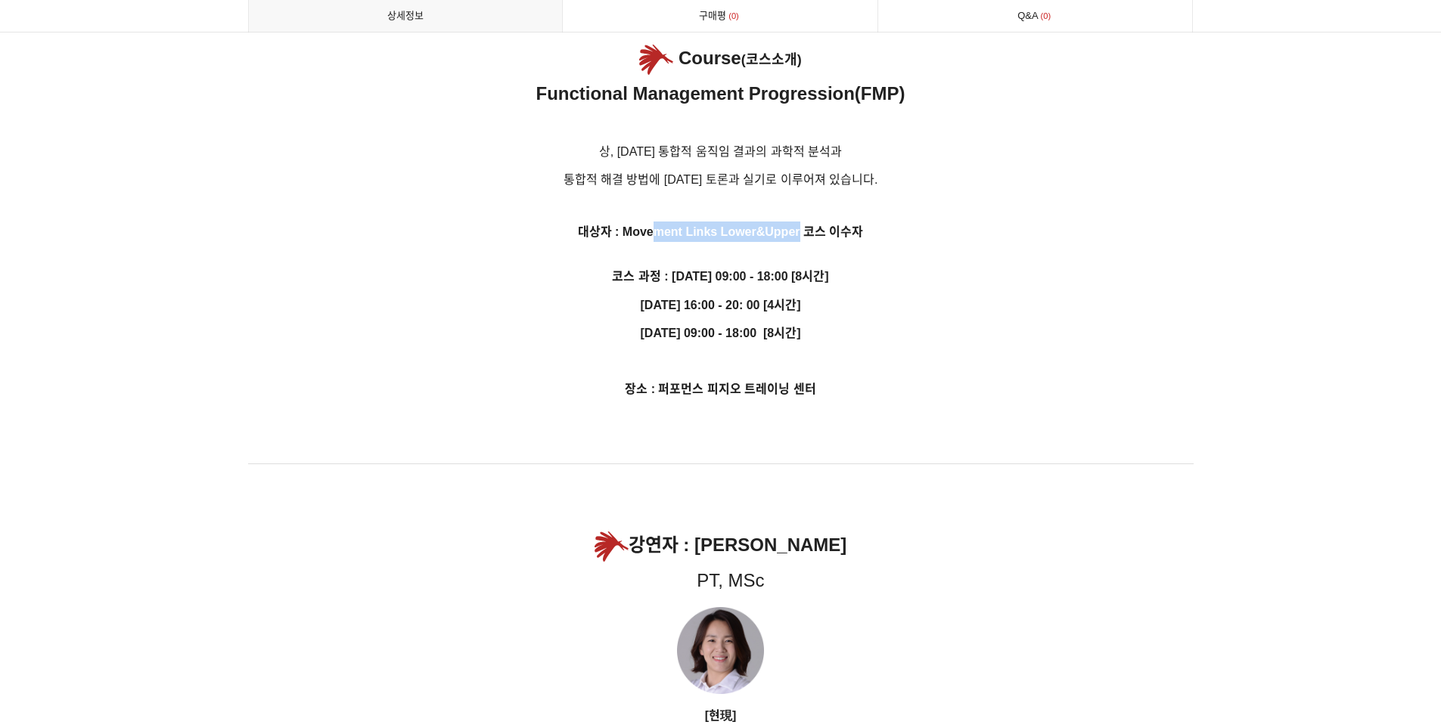
drag, startPoint x: 799, startPoint y: 224, endPoint x: 800, endPoint y: 241, distance: 17.5
click at [799, 224] on p "대상자 : Movement Links Lower&Upper 코스 이수자" at bounding box center [720, 240] width 945 height 37
drag, startPoint x: 809, startPoint y: 271, endPoint x: 678, endPoint y: 269, distance: 131.6
click at [690, 271] on p "코스 과정 : [DATE] 09:00 - 18:00 [8시간]" at bounding box center [720, 276] width 945 height 20
click at [678, 269] on p "코스 과정 : [DATE] 09:00 - 18:00 [8시간]" at bounding box center [720, 276] width 945 height 20
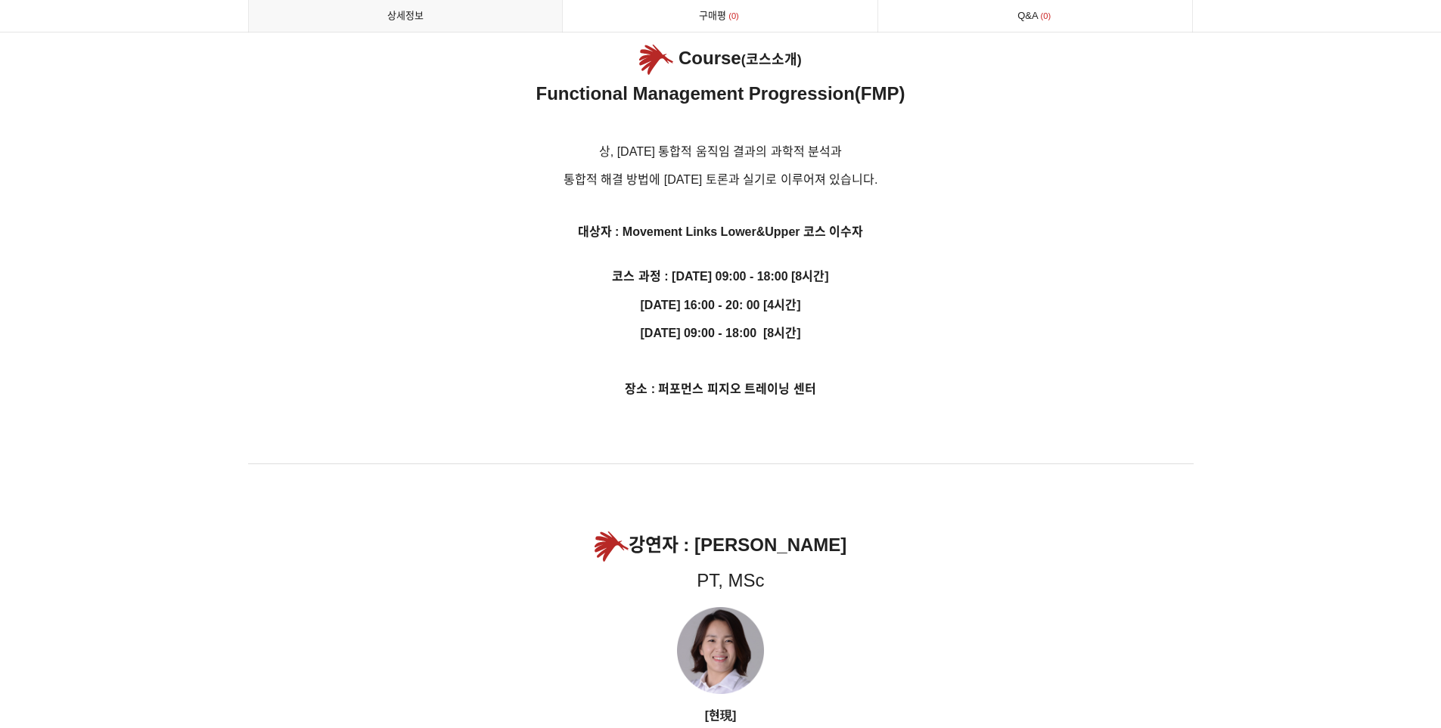
drag, startPoint x: 670, startPoint y: 269, endPoint x: 813, endPoint y: 339, distance: 159.0
click at [813, 339] on div "무브먼트링크 세미나 시리즈는 근골격계의 통증과 증상들을 평가하고 관리하기 위해 움직임에 [DATE] 보다 깊은 이해와 신경근계의 접근 방법을 …" at bounding box center [720, 344] width 945 height 2784
click at [801, 339] on strong "[DATE] 09:00 - 18:00 [8시간]" at bounding box center [721, 333] width 160 height 13
drag, startPoint x: 800, startPoint y: 281, endPoint x: 824, endPoint y: 282, distance: 24.2
click at [823, 281] on strong "코스 과정 : [DATE] 09:00 - 18:00 [8시간]" at bounding box center [720, 276] width 216 height 13
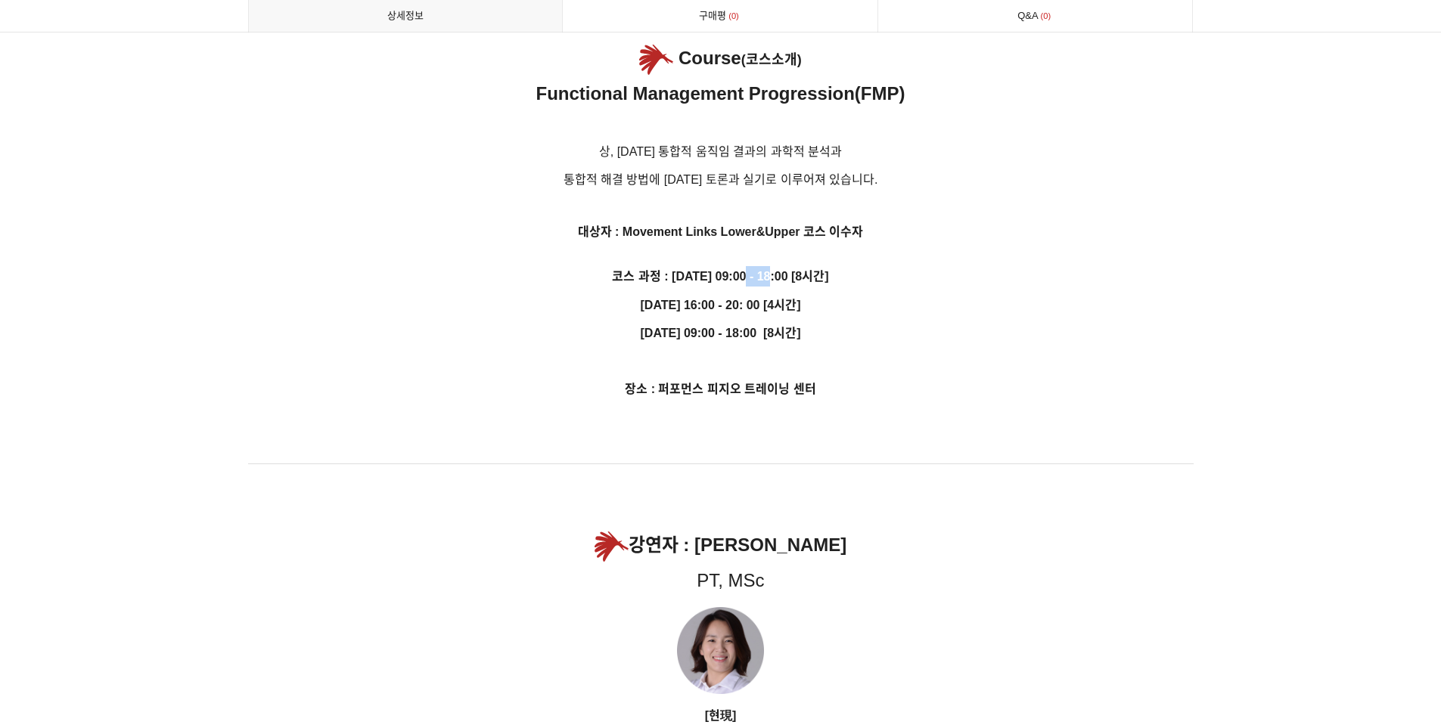
click at [824, 282] on strong "코스 과정 : [DATE] 09:00 - 18:00 [8시간]" at bounding box center [720, 276] width 216 height 13
